Goal: Find specific page/section: Find specific page/section

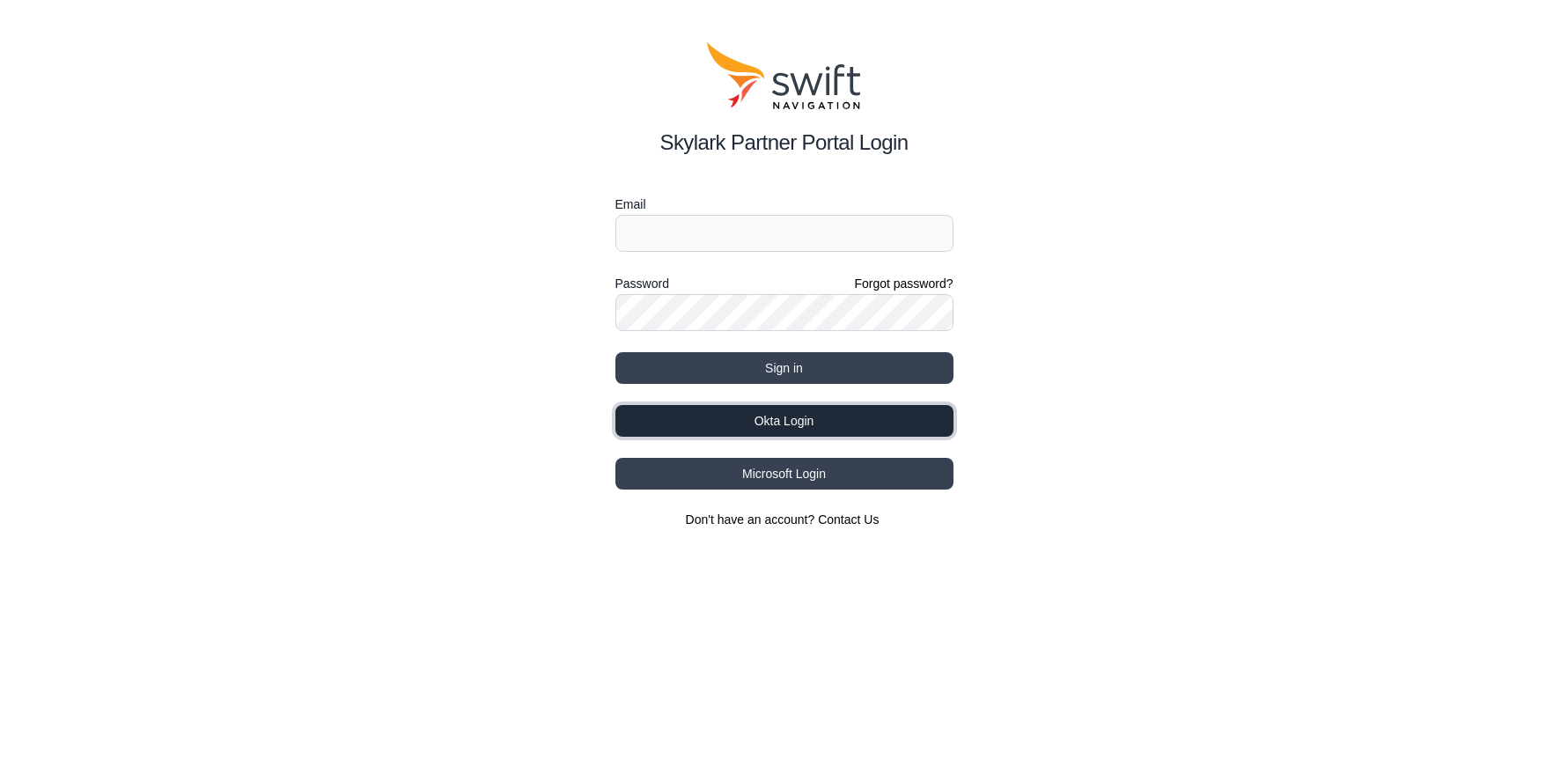
click at [769, 408] on button "Okta Login" at bounding box center [784, 420] width 338 height 31
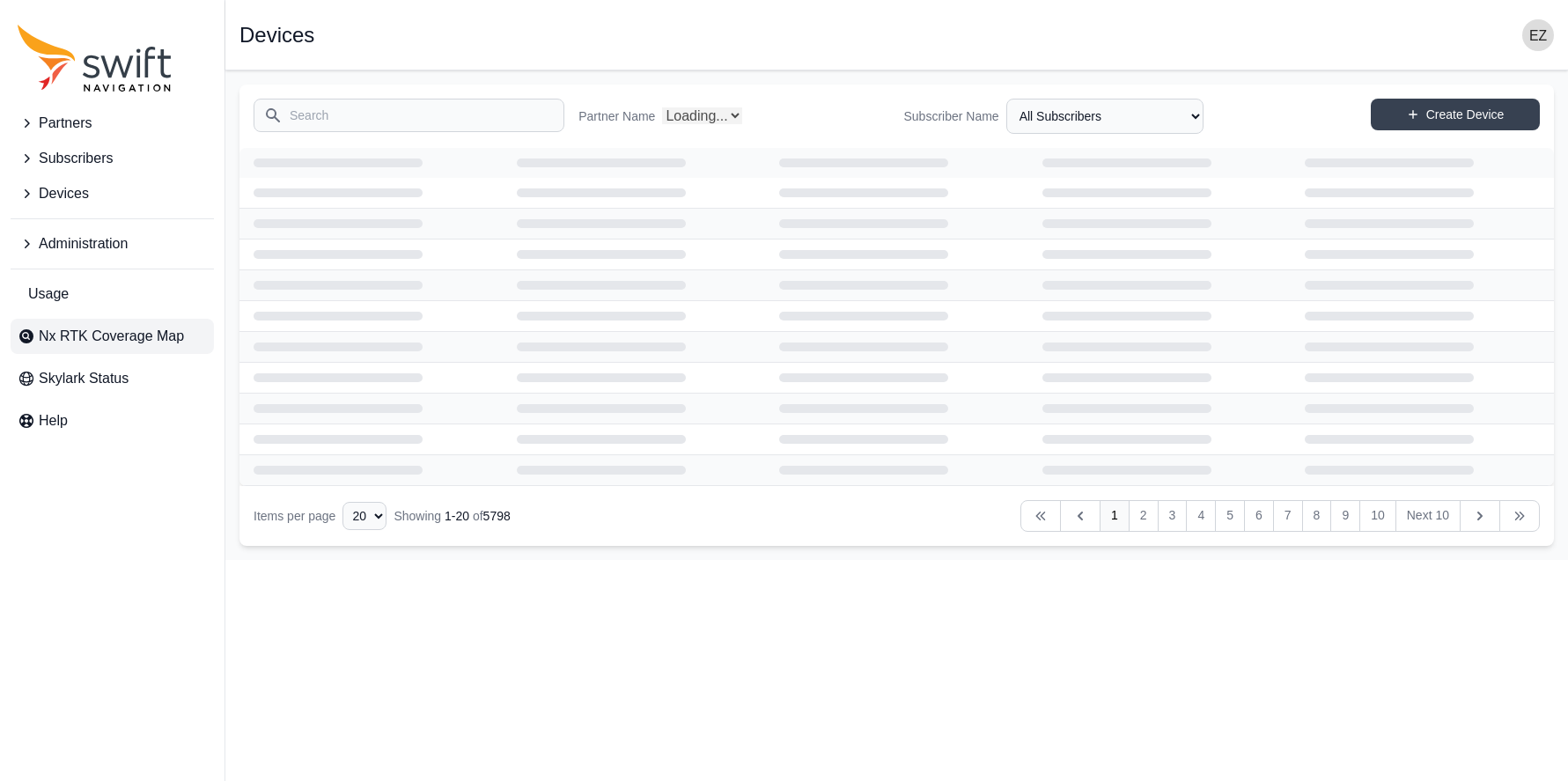
click at [109, 334] on span "Nx RTK Coverage Map" at bounding box center [111, 336] width 145 height 21
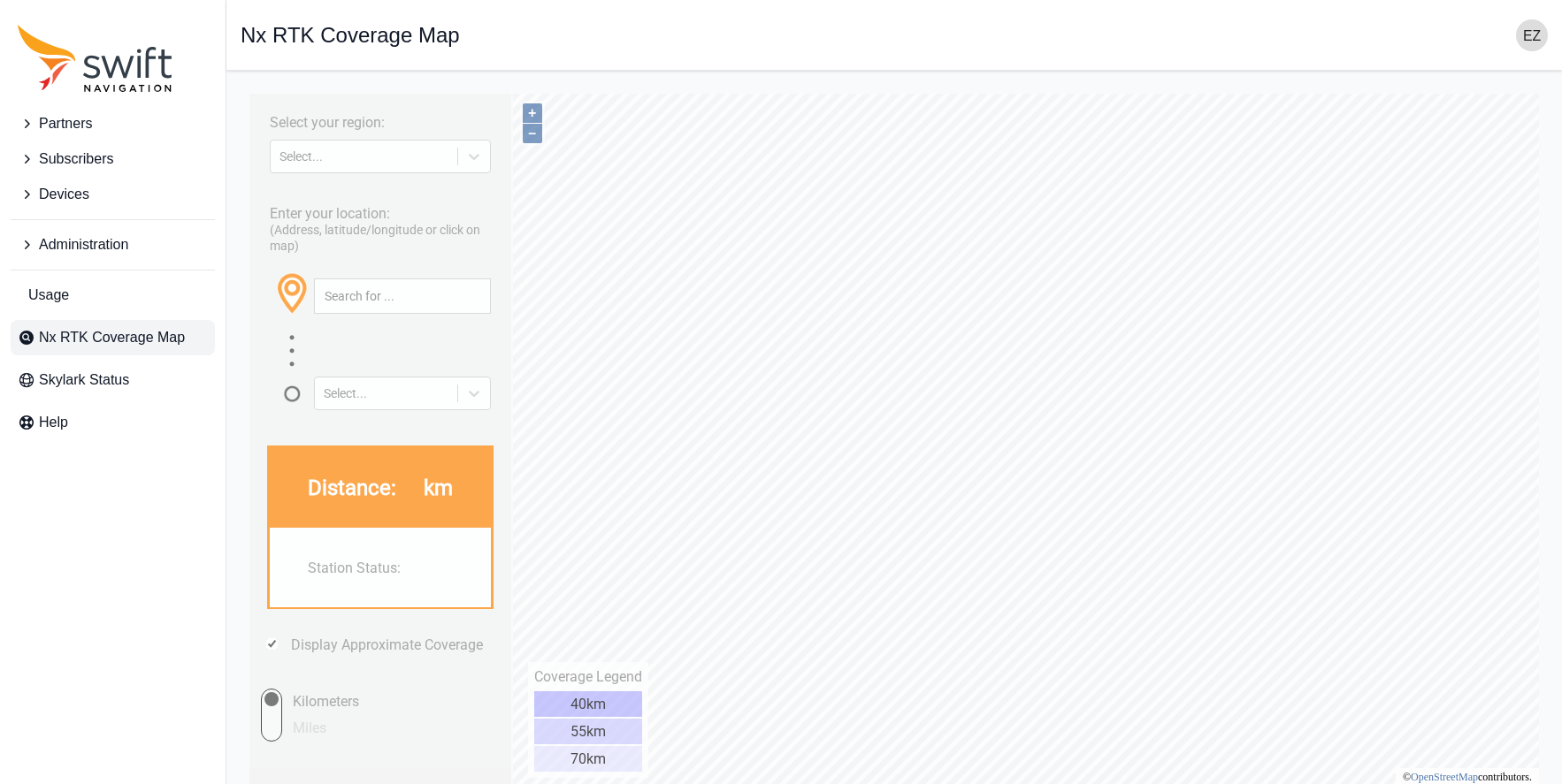
click at [492, 157] on div "Select your region: Select..." at bounding box center [381, 139] width 244 height 73
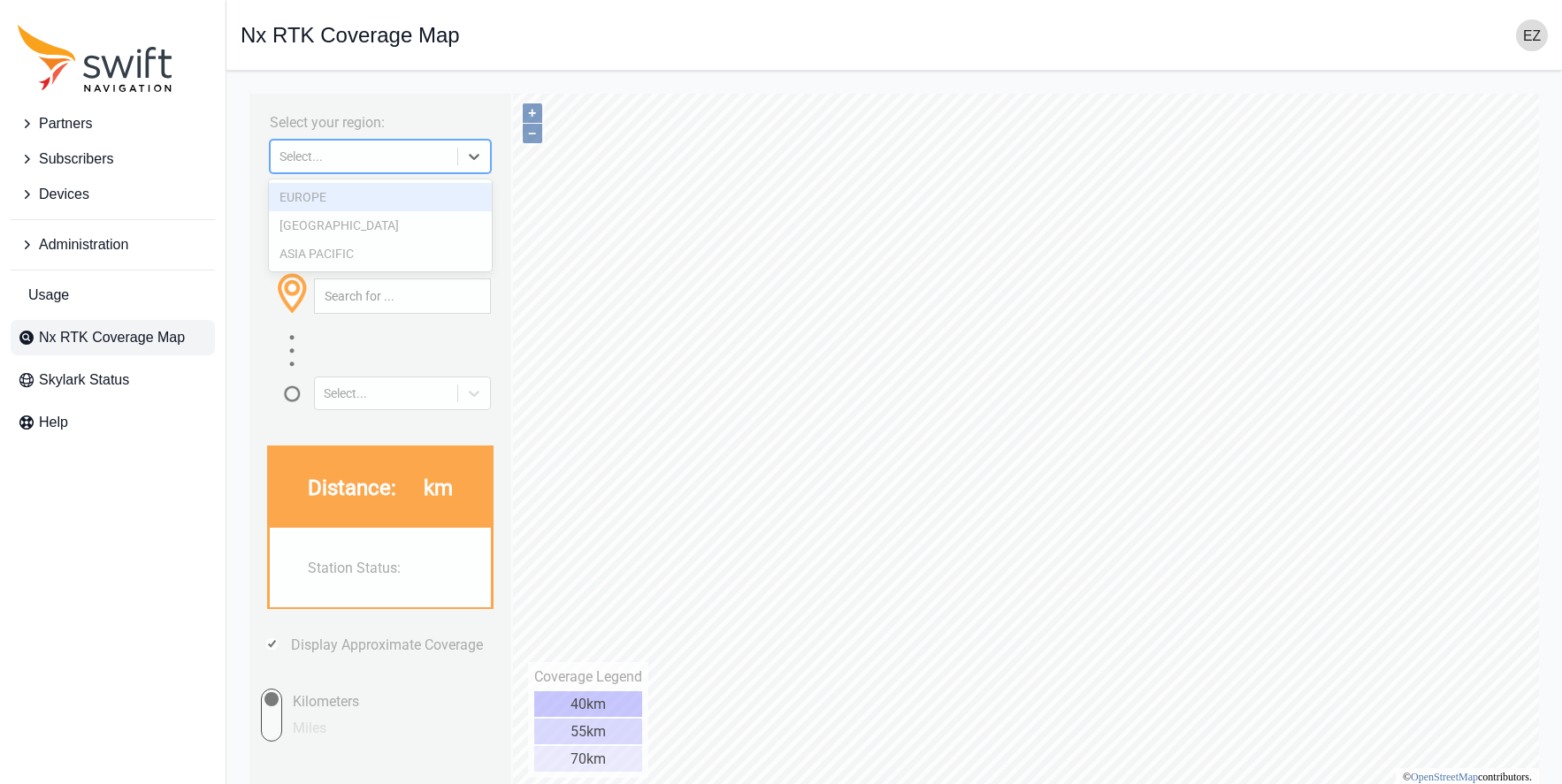
click at [487, 156] on div at bounding box center [473, 155] width 31 height 31
drag, startPoint x: 450, startPoint y: 250, endPoint x: 1815, endPoint y: 503, distance: 1388.2
click at [450, 250] on div "ASIA PACIFIC" at bounding box center [381, 254] width 224 height 29
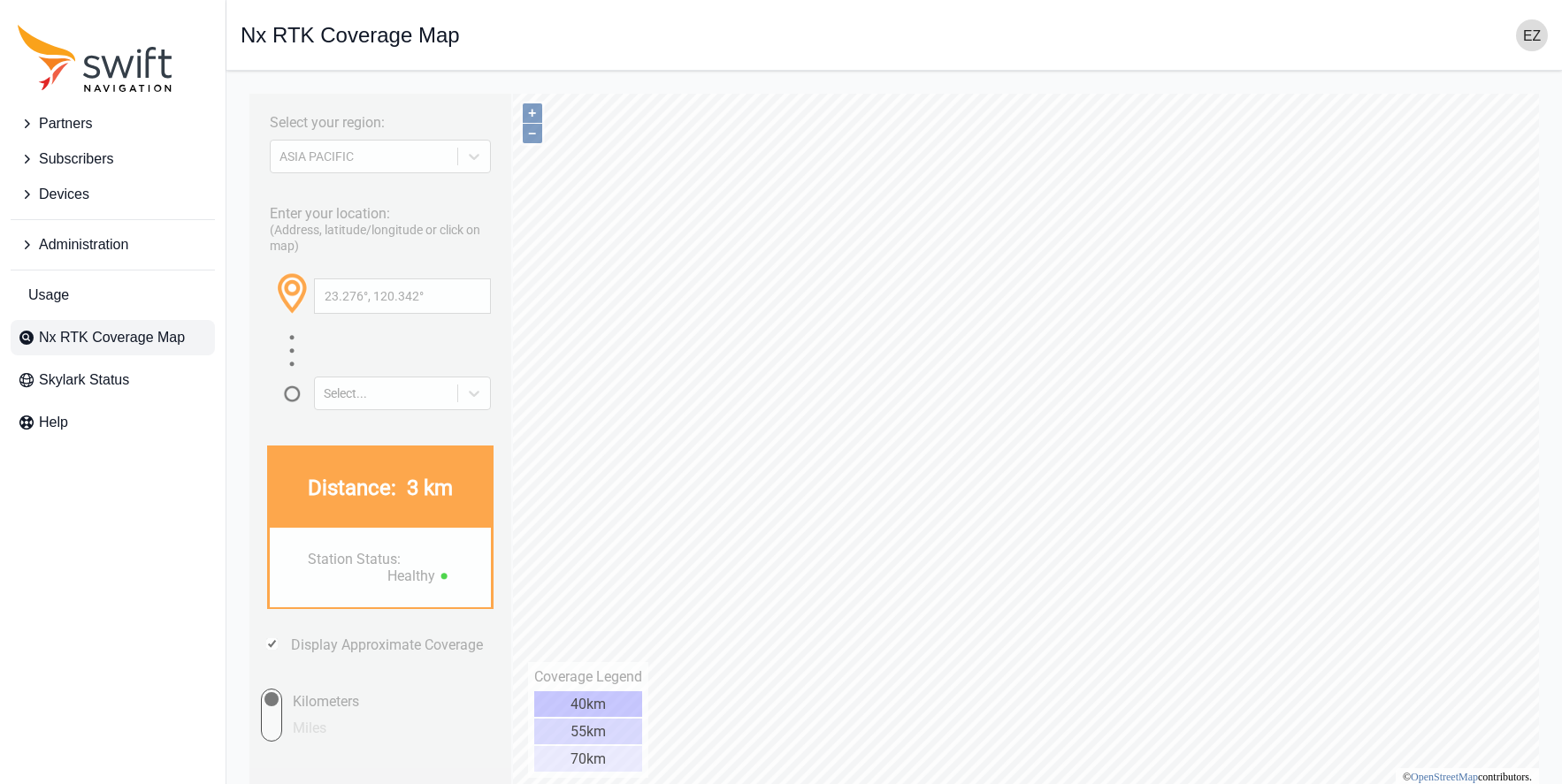
type input "23.739°, 120.333°"
